Goal: Task Accomplishment & Management: Use online tool/utility

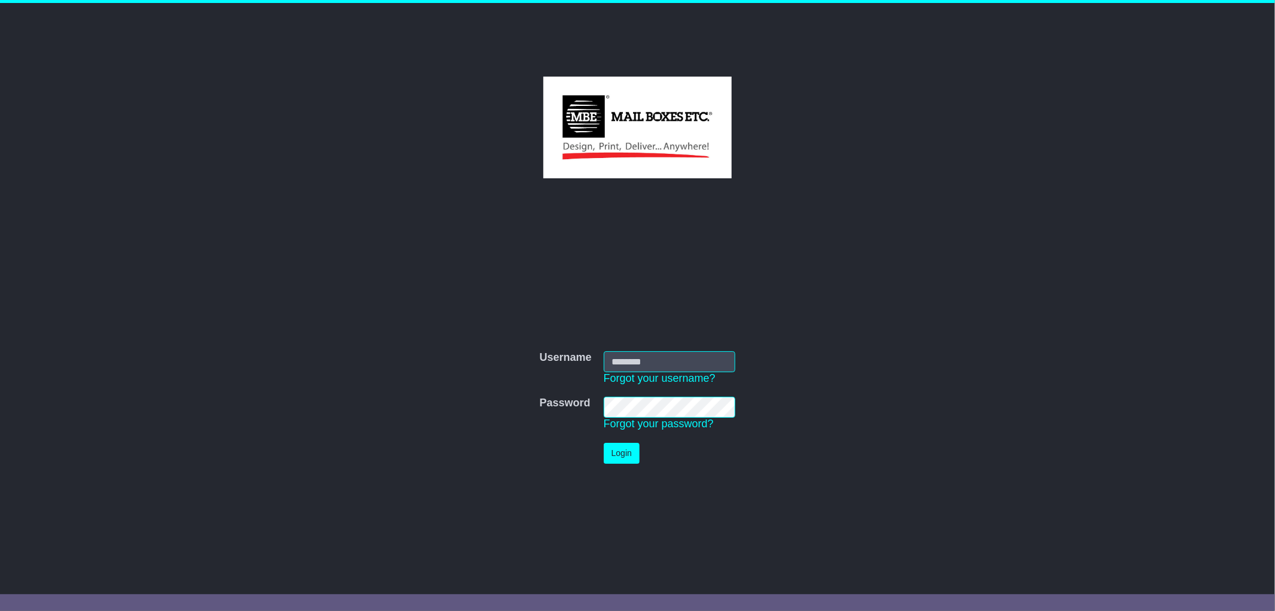
type input "*********"
click at [628, 455] on button "Login" at bounding box center [622, 452] width 36 height 21
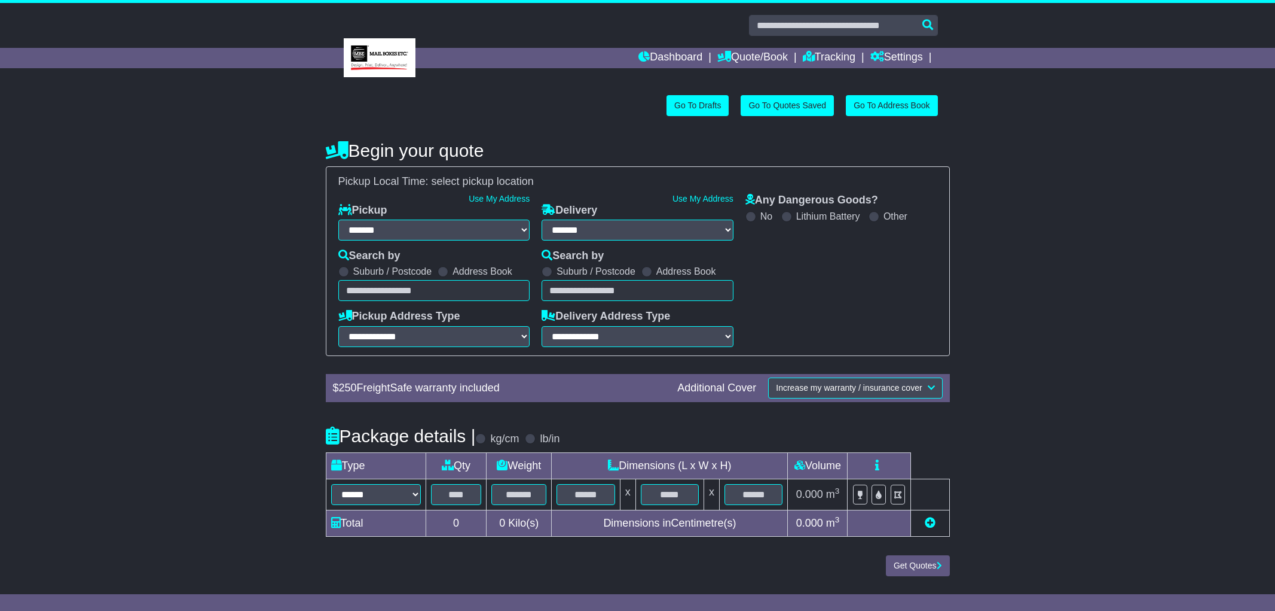
select select "**"
